Goal: Task Accomplishment & Management: Complete application form

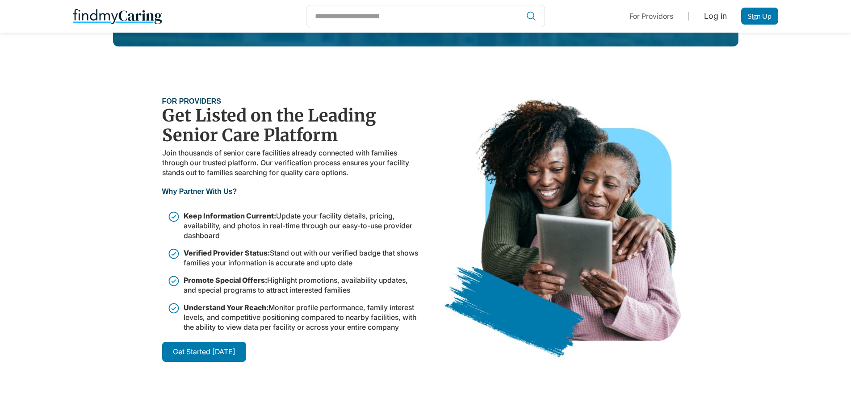
scroll to position [2031, 0]
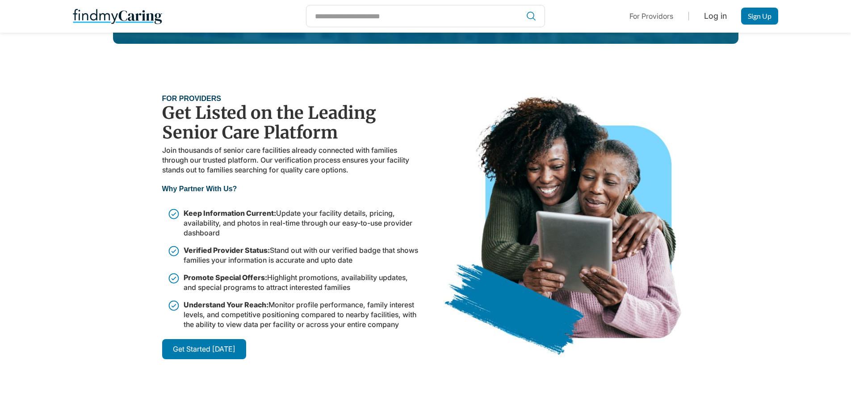
click at [210, 326] on div "FOR PROVIDERS Get Listed on the Leading Senior Care Platform Join thousands of …" at bounding box center [292, 227] width 268 height 268
click at [197, 345] on strong "Get Started [DATE]" at bounding box center [204, 349] width 63 height 9
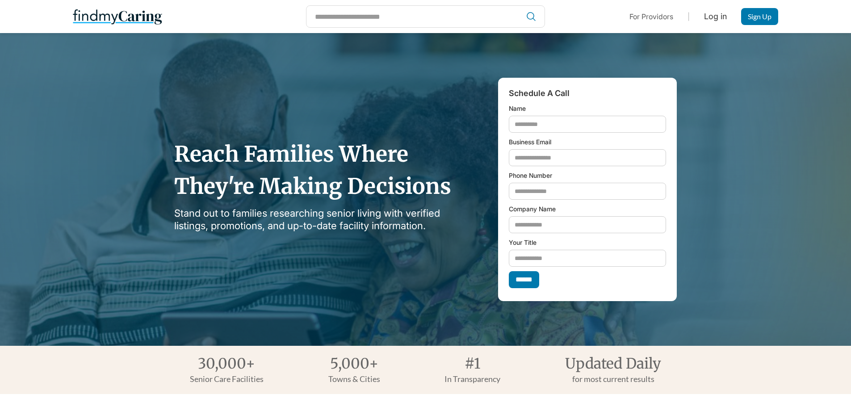
click at [136, 12] on img at bounding box center [117, 17] width 89 height 18
